Goal: Task Accomplishment & Management: Complete application form

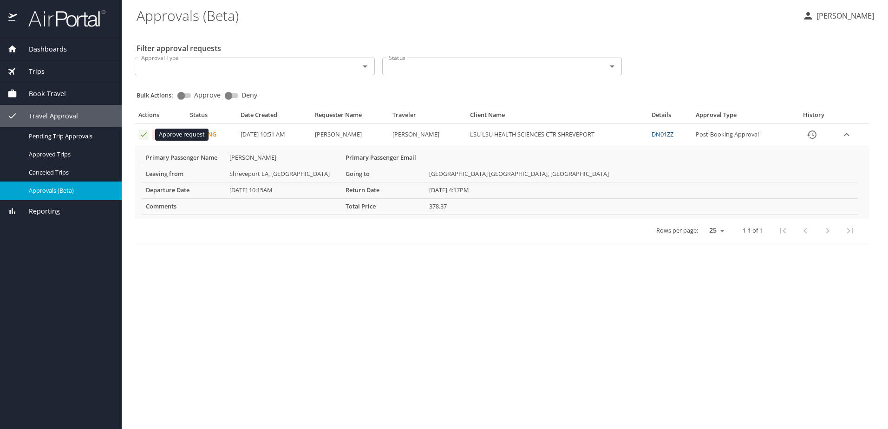
click at [144, 134] on icon "Approval table" at bounding box center [143, 134] width 9 height 9
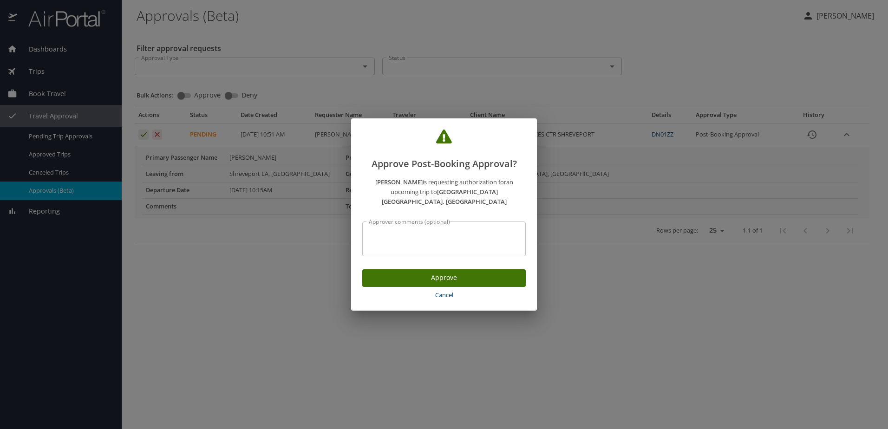
click at [437, 274] on span "Approve" at bounding box center [444, 278] width 149 height 12
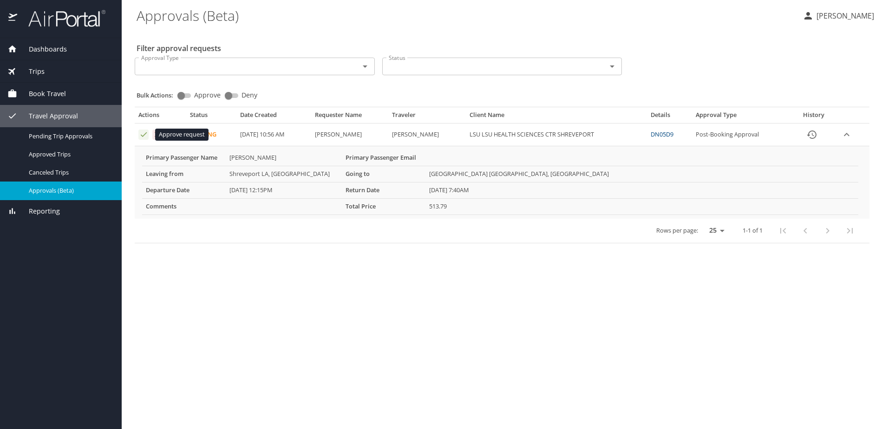
click at [144, 135] on icon "Approval table" at bounding box center [143, 134] width 9 height 9
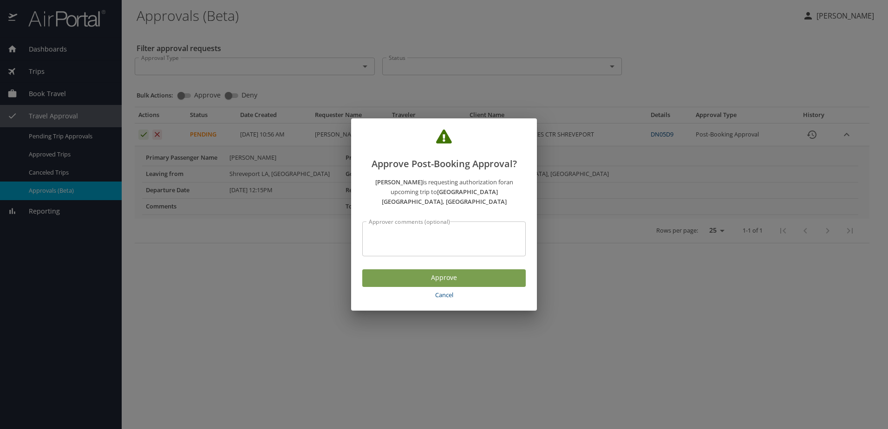
click at [437, 278] on span "Approve" at bounding box center [444, 278] width 149 height 12
